Goal: Transaction & Acquisition: Purchase product/service

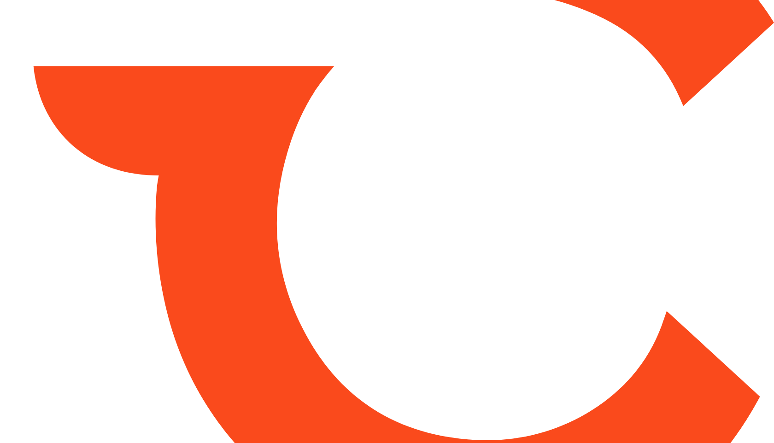
type input "*****"
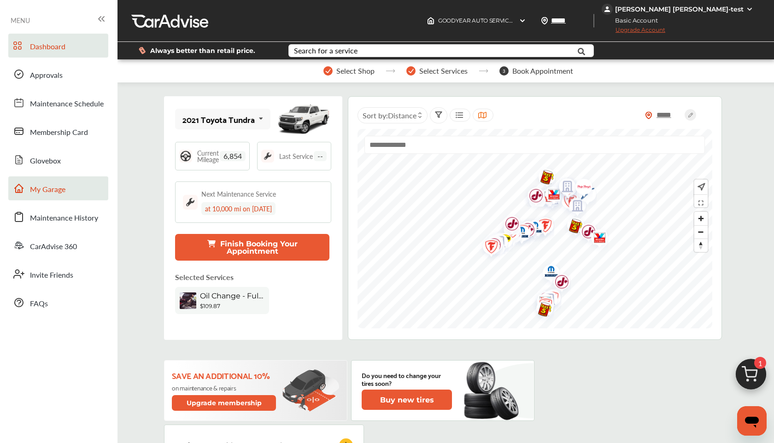
click at [52, 187] on span "My Garage" at bounding box center [47, 190] width 35 height 12
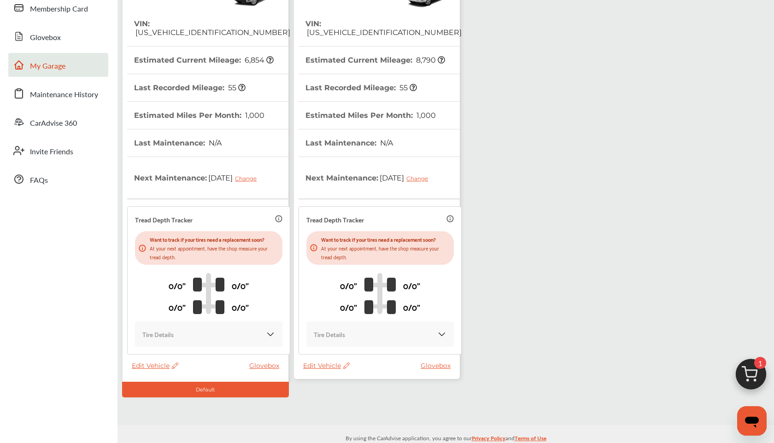
scroll to position [140, 0]
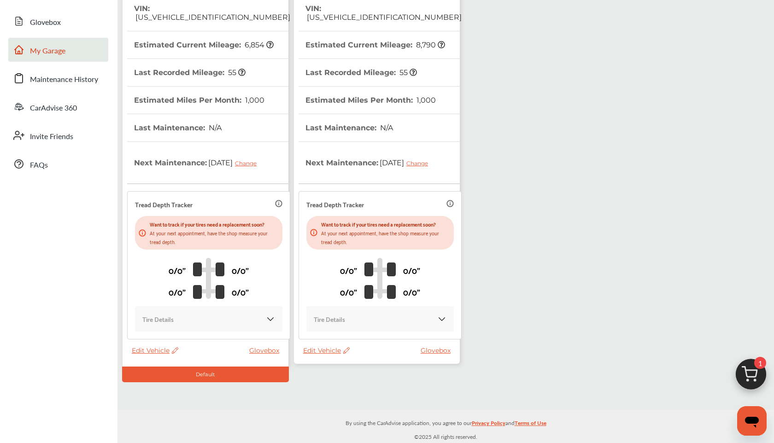
click at [345, 349] on icon at bounding box center [346, 350] width 6 height 6
click at [355, 374] on div "Remove" at bounding box center [386, 373] width 83 height 14
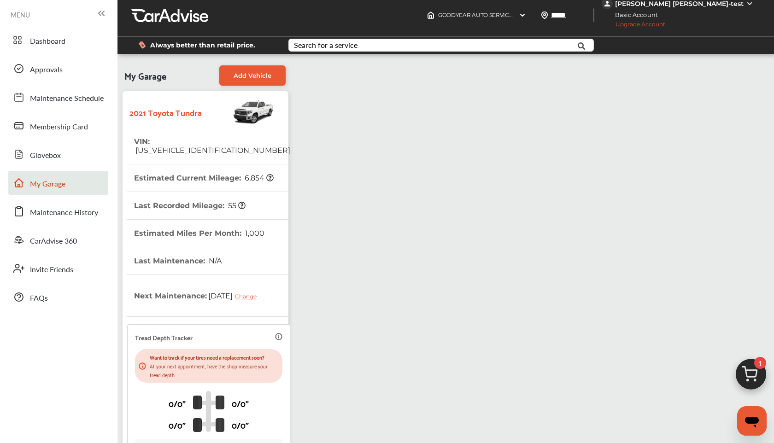
scroll to position [0, 0]
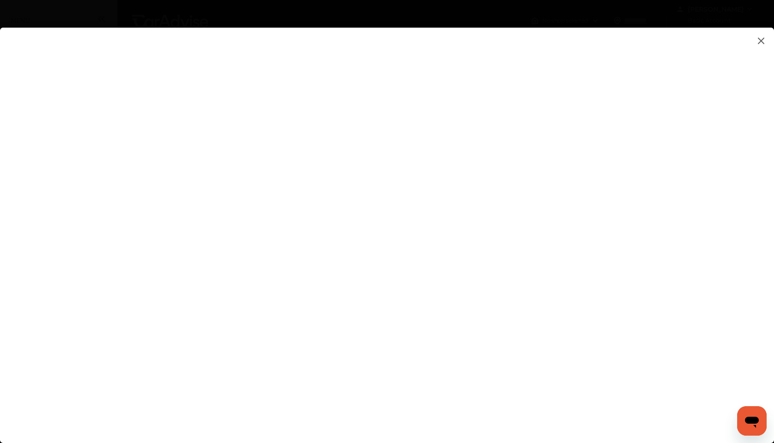
click at [763, 37] on img at bounding box center [760, 41] width 11 height 12
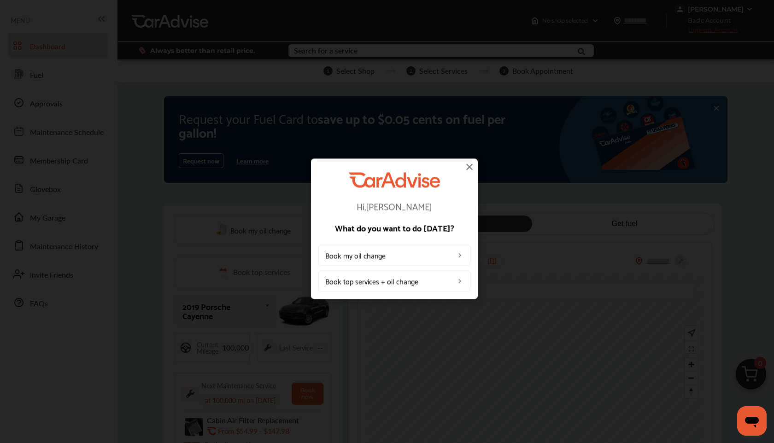
click at [473, 164] on img at bounding box center [469, 166] width 11 height 11
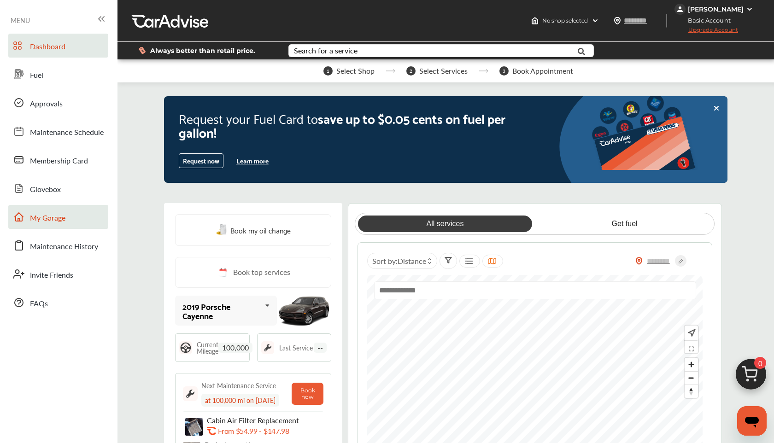
click at [52, 217] on span "My Garage" at bounding box center [47, 218] width 35 height 12
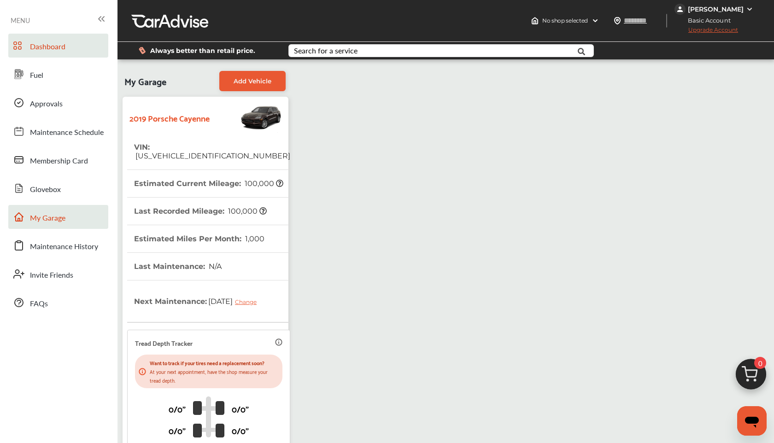
click at [44, 43] on span "Dashboard" at bounding box center [47, 47] width 35 height 12
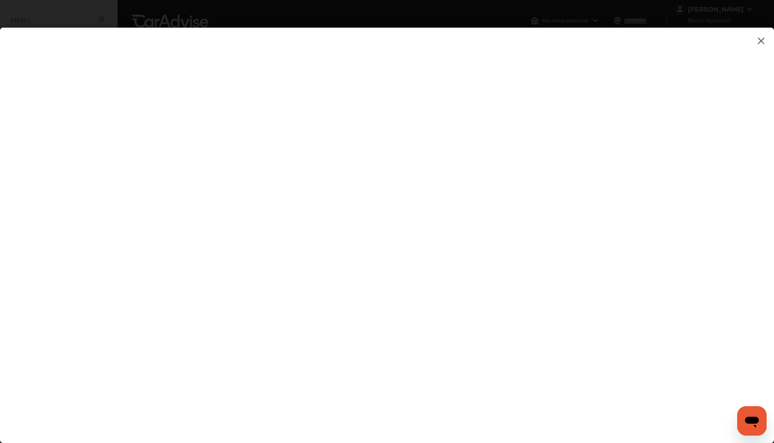
click at [764, 41] on img at bounding box center [760, 41] width 11 height 12
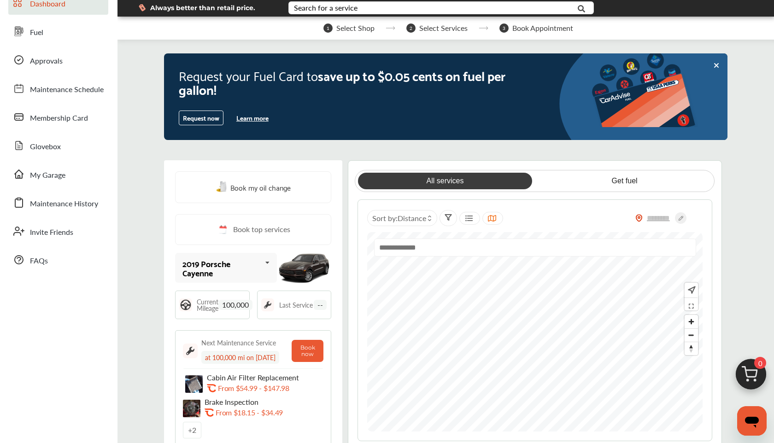
scroll to position [50, 0]
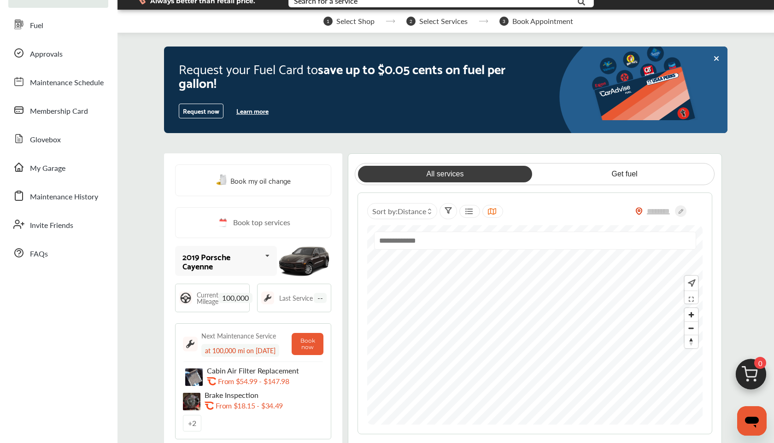
click at [743, 369] on img at bounding box center [750, 377] width 44 height 44
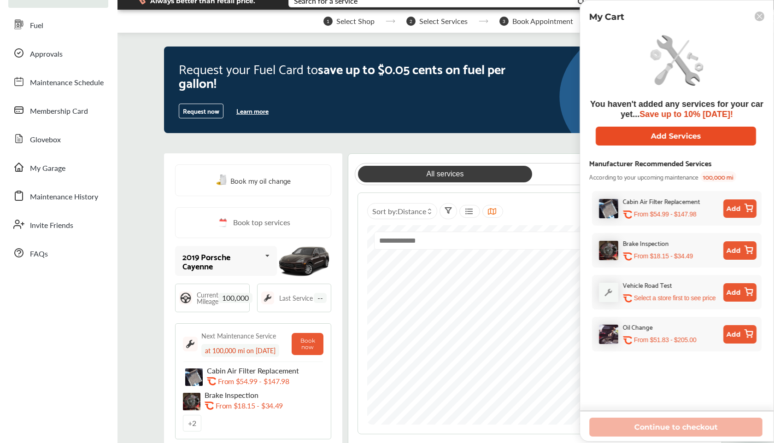
click at [668, 137] on button "Add Services" at bounding box center [675, 136] width 160 height 19
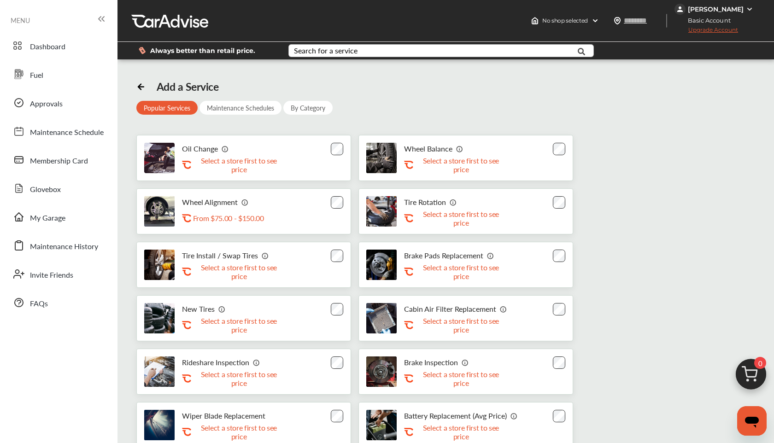
click at [319, 49] on div "Search for a service" at bounding box center [326, 50] width 64 height 7
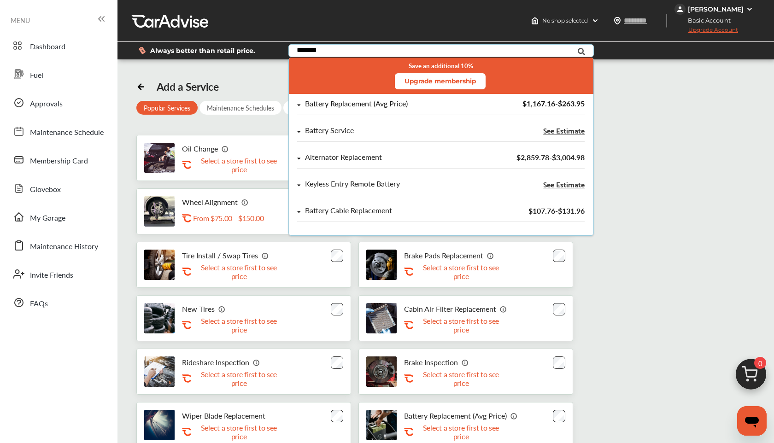
type input "*******"
click at [325, 103] on div "Battery Replacement (Avg Price)" at bounding box center [356, 104] width 103 height 8
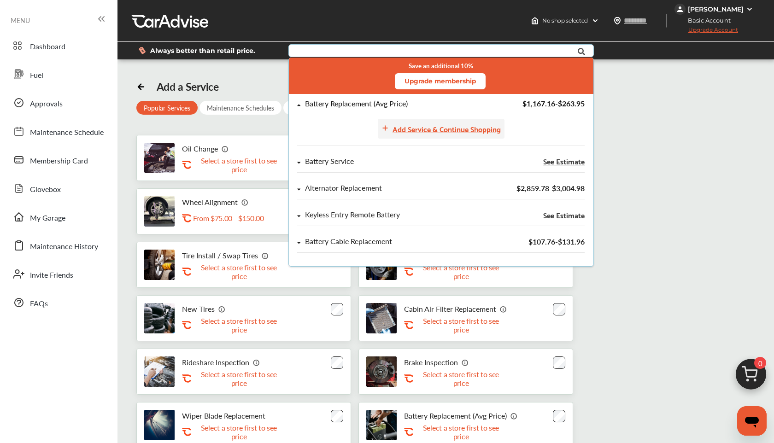
click at [412, 129] on div "Add Service & Continue Shopping" at bounding box center [446, 128] width 108 height 12
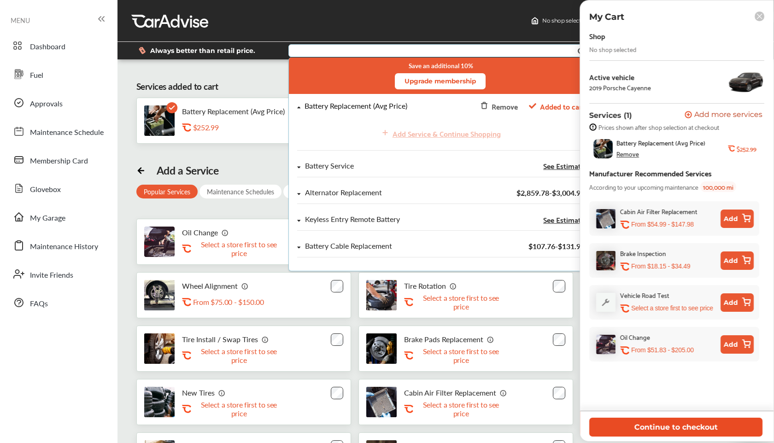
click at [681, 430] on button "Continue to checkout" at bounding box center [675, 427] width 173 height 19
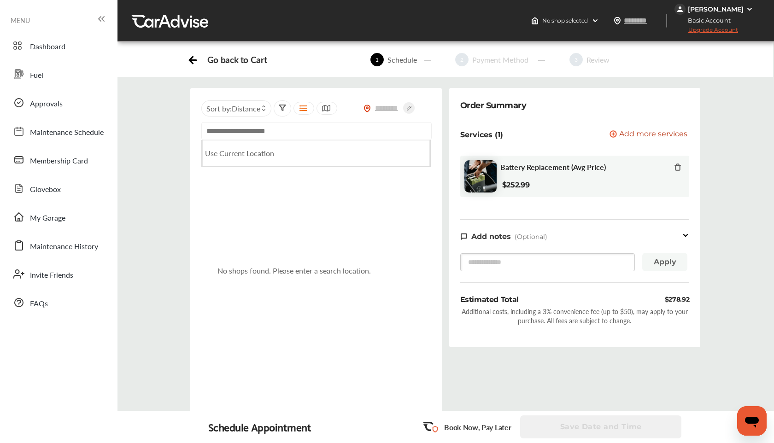
click at [321, 136] on input "text" at bounding box center [316, 131] width 230 height 18
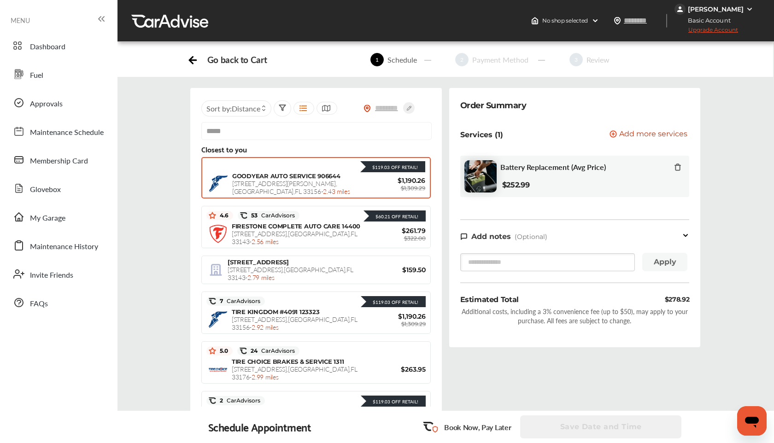
type input "*****"
click at [298, 185] on span "[STREET_ADDRESS][PERSON_NAME] - 2.43 miles" at bounding box center [291, 187] width 118 height 17
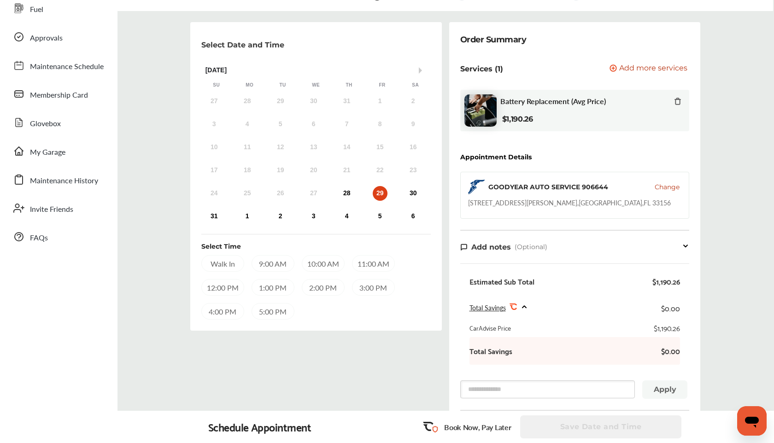
scroll to position [45, 0]
